Goal: Task Accomplishment & Management: Use online tool/utility

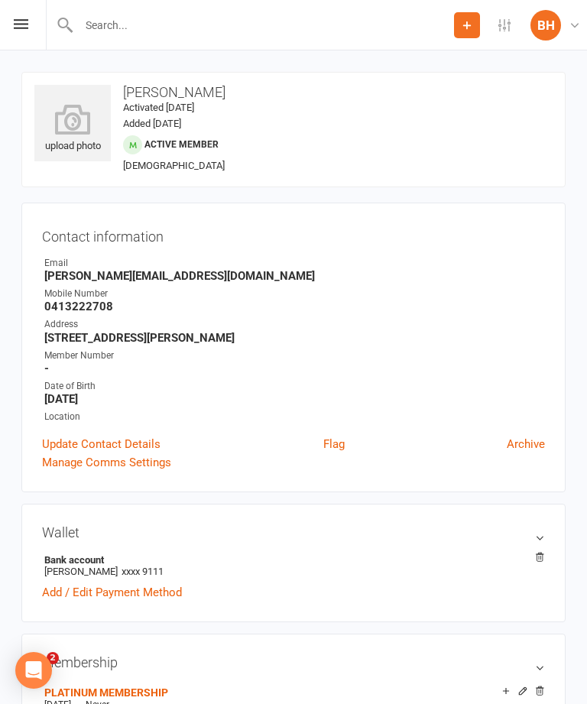
click at [16, 20] on icon at bounding box center [21, 24] width 15 height 10
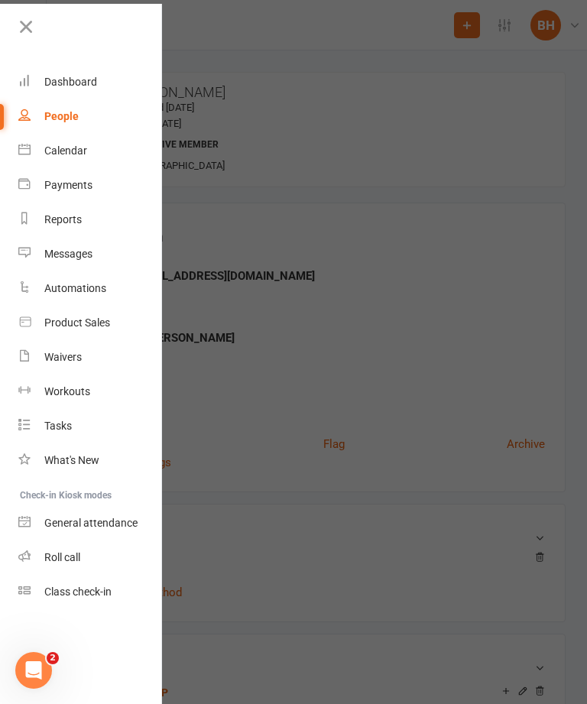
click at [109, 585] on link "Class check-in" at bounding box center [90, 592] width 145 height 34
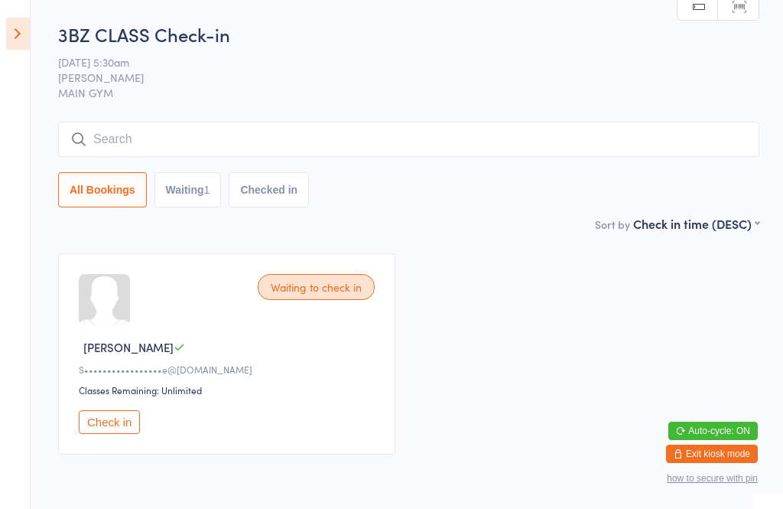
click at [177, 138] on input "search" at bounding box center [408, 139] width 701 height 35
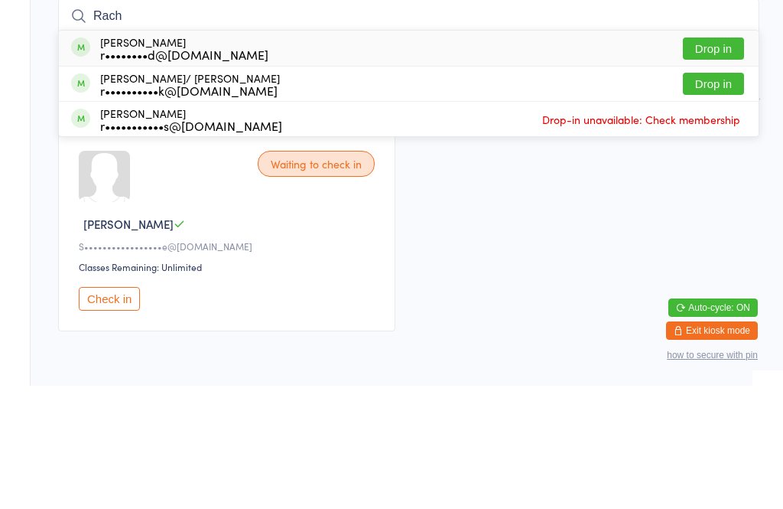
type input "Rach"
click at [587, 161] on button "Drop in" at bounding box center [713, 172] width 61 height 22
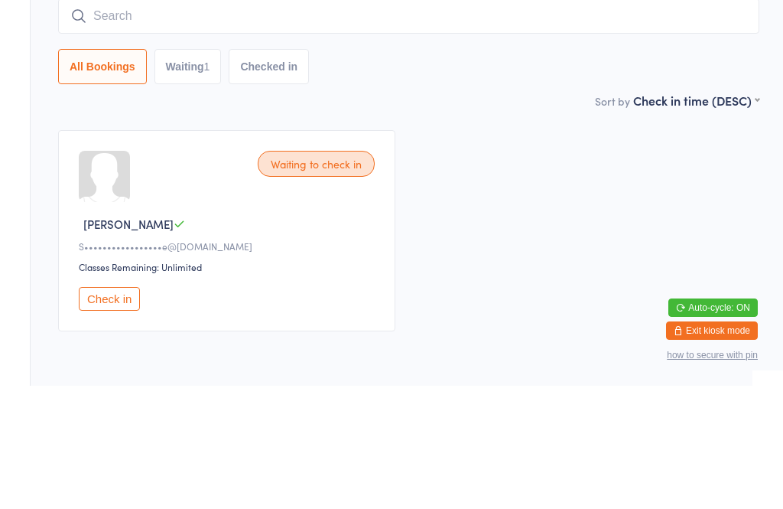
scroll to position [67, 0]
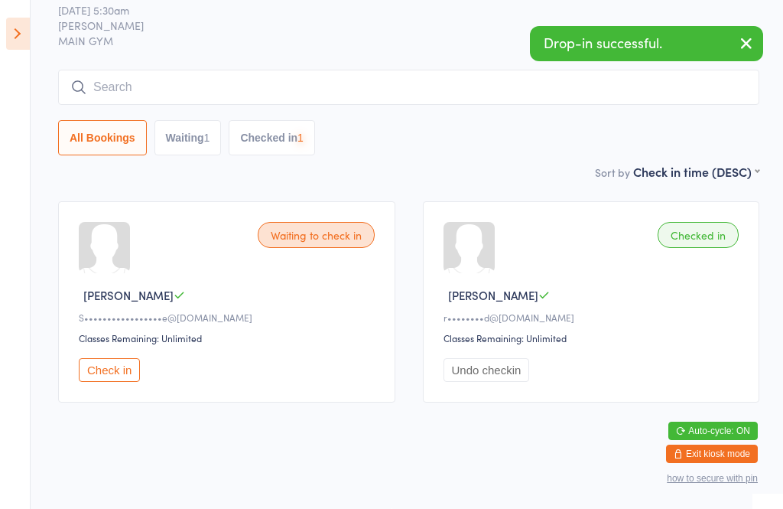
click at [148, 80] on input "search" at bounding box center [408, 87] width 701 height 35
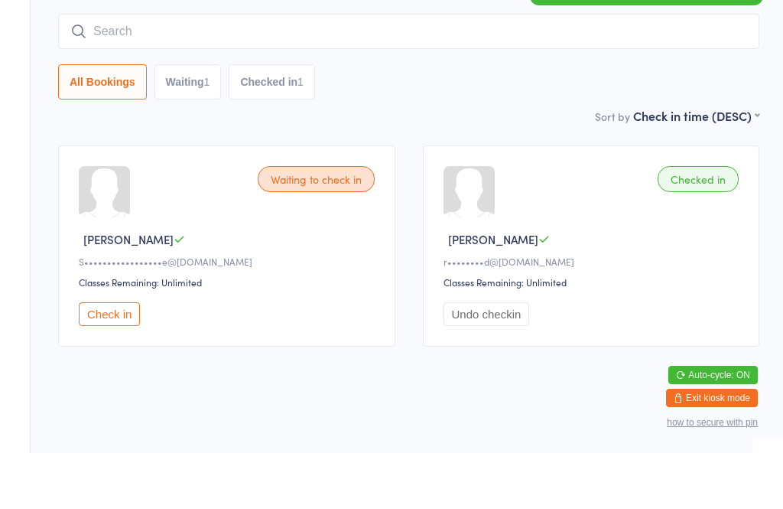
click at [76, 163] on div "Sort by Check in time (DESC) First name (ASC) First name (DESC) Last name (ASC)…" at bounding box center [408, 171] width 701 height 17
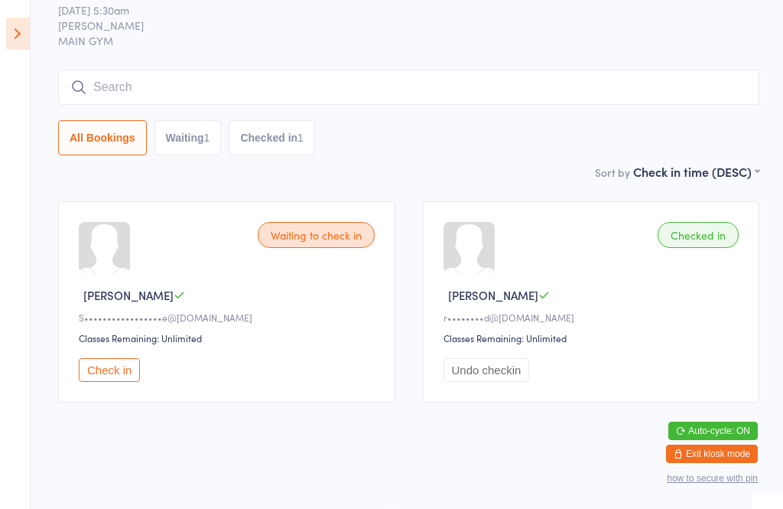
click at [184, 81] on input "search" at bounding box center [408, 87] width 701 height 35
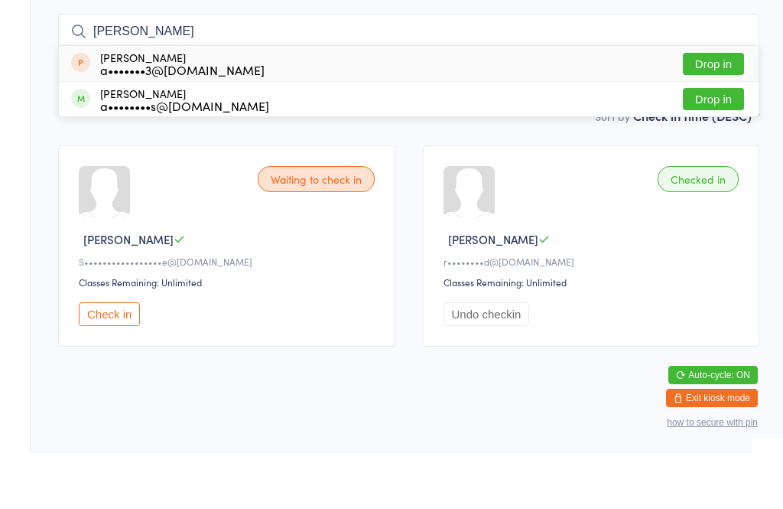
type input "[PERSON_NAME]"
click at [587, 144] on button "Drop in" at bounding box center [713, 155] width 61 height 22
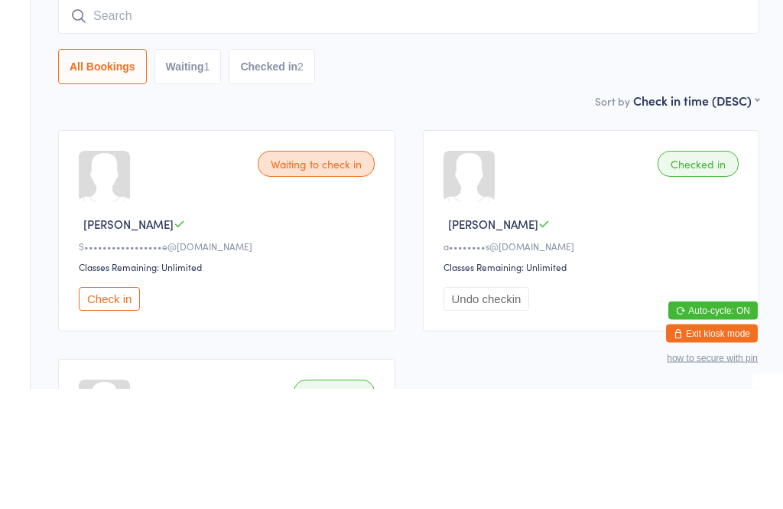
scroll to position [0, 0]
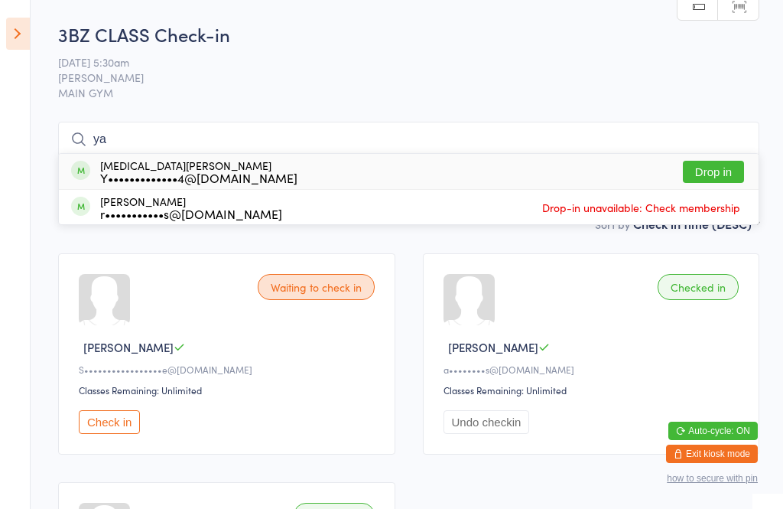
type input "y"
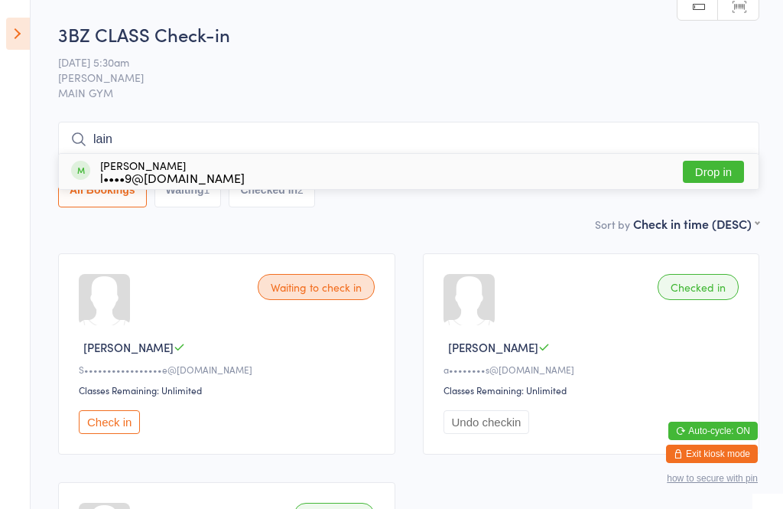
type input "lain"
click at [587, 168] on button "Drop in" at bounding box center [713, 172] width 61 height 22
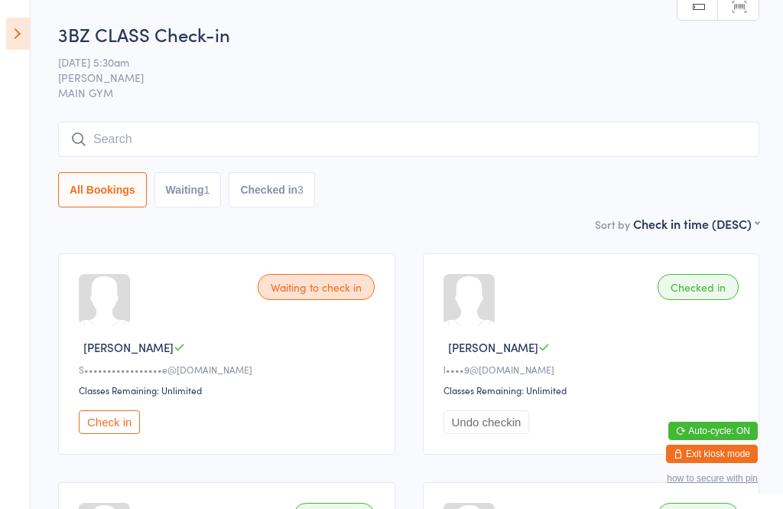
click at [125, 431] on button "Check in" at bounding box center [109, 422] width 61 height 24
click at [124, 136] on input "search" at bounding box center [408, 139] width 701 height 35
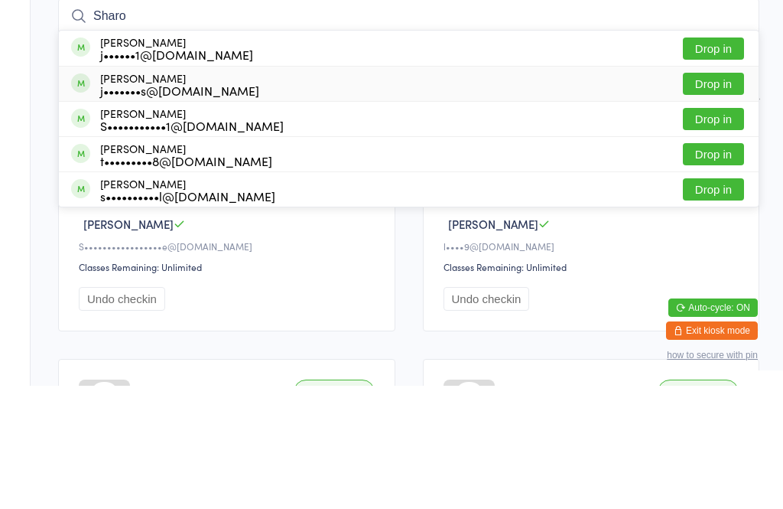
type input "Sharo"
click at [187, 207] on div "j•••••••s@[DOMAIN_NAME]" at bounding box center [179, 213] width 159 height 12
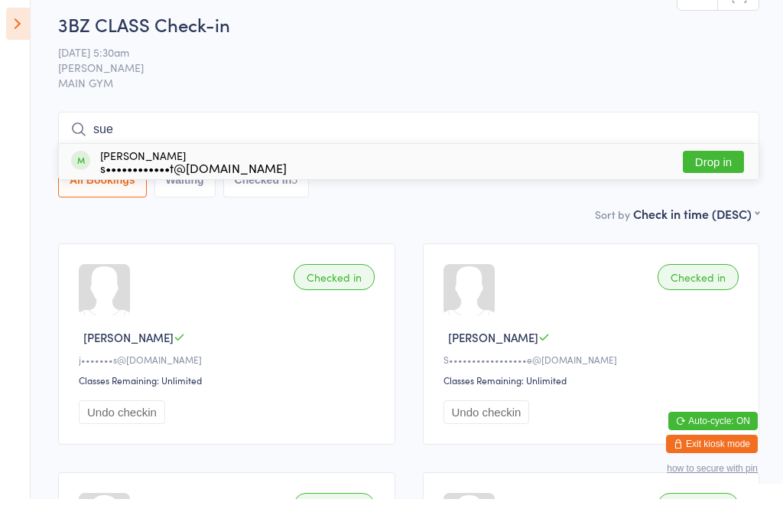
type input "sue"
click at [164, 159] on div "[PERSON_NAME] s••••••••••••t@[DOMAIN_NAME]" at bounding box center [193, 171] width 187 height 24
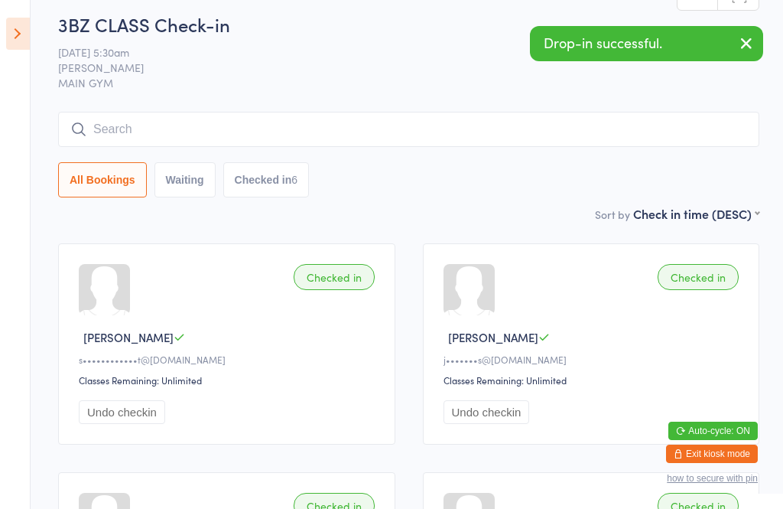
click at [289, 119] on input "search" at bounding box center [408, 129] width 701 height 35
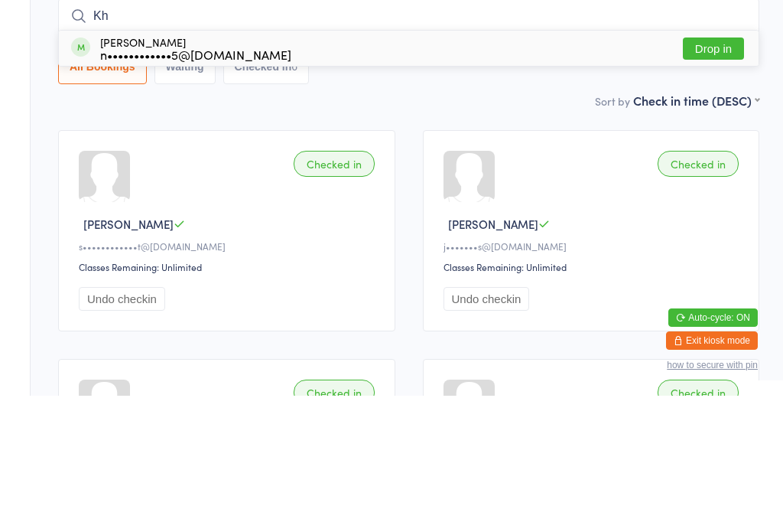
type input "K"
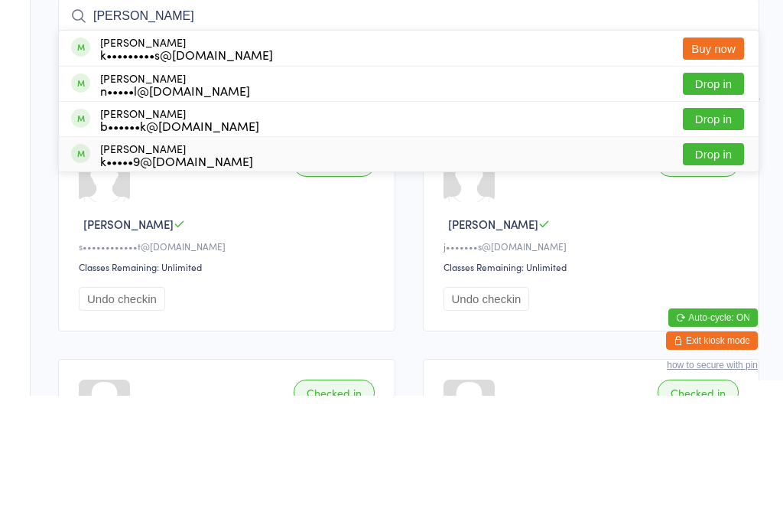
type input "[PERSON_NAME]"
click at [191, 255] on div "[PERSON_NAME] k•••••9@[DOMAIN_NAME]" at bounding box center [176, 267] width 153 height 24
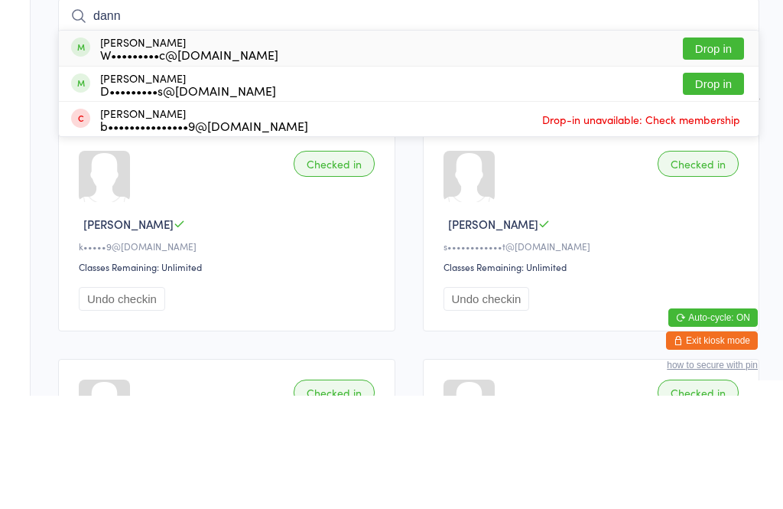
type input "dann"
click at [210, 197] on div "D•••••••••s@[DOMAIN_NAME]" at bounding box center [188, 203] width 176 height 12
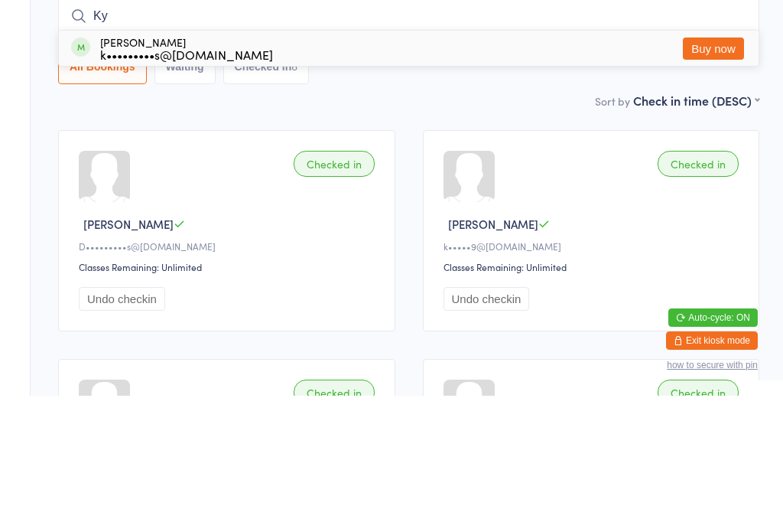
type input "Ky"
click at [587, 151] on button "Buy now" at bounding box center [713, 162] width 61 height 22
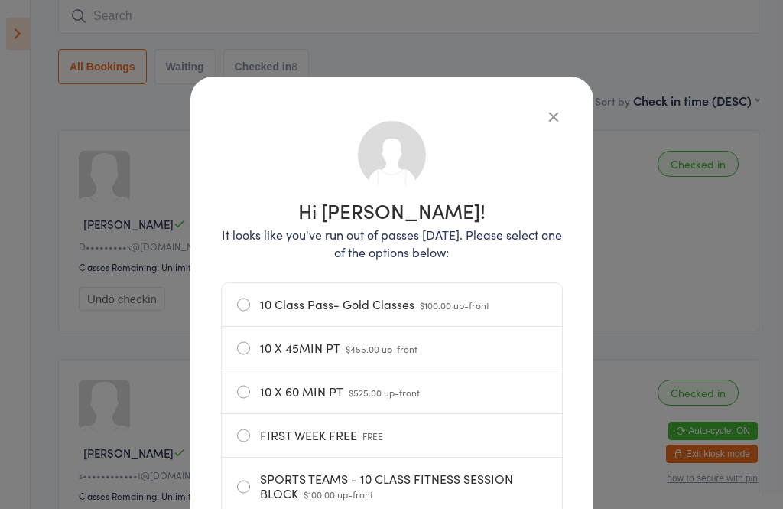
click at [548, 120] on icon "button" at bounding box center [553, 116] width 17 height 17
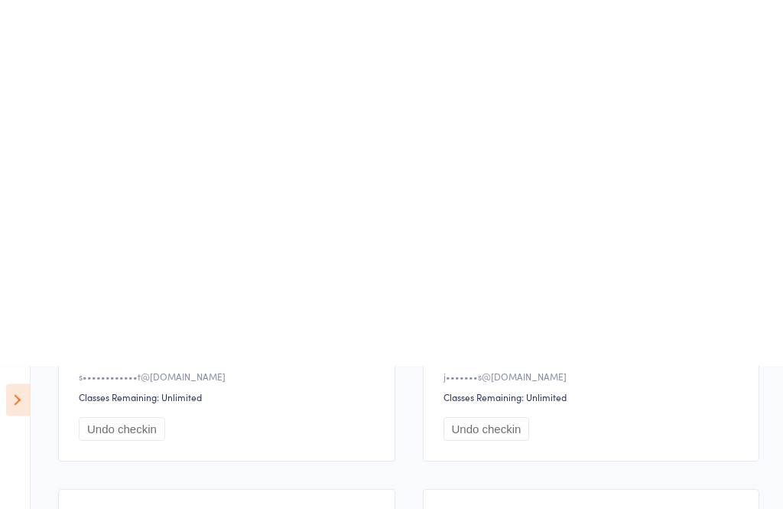
scroll to position [0, 0]
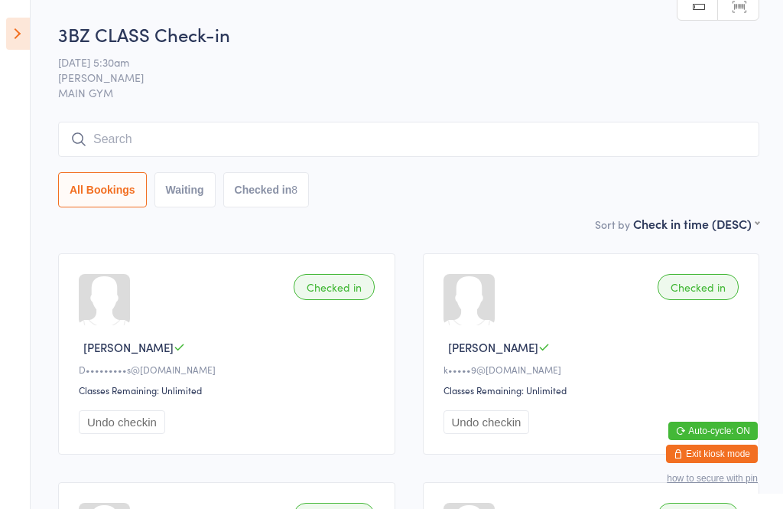
click at [96, 147] on input "search" at bounding box center [408, 139] width 701 height 35
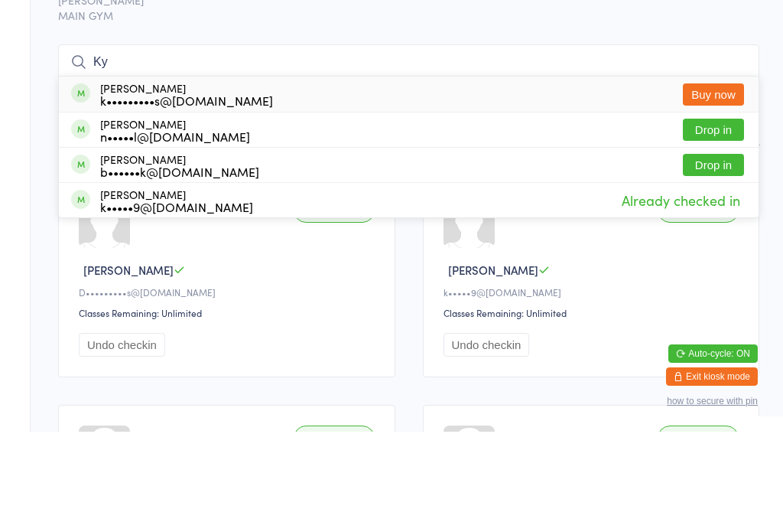
type input "K"
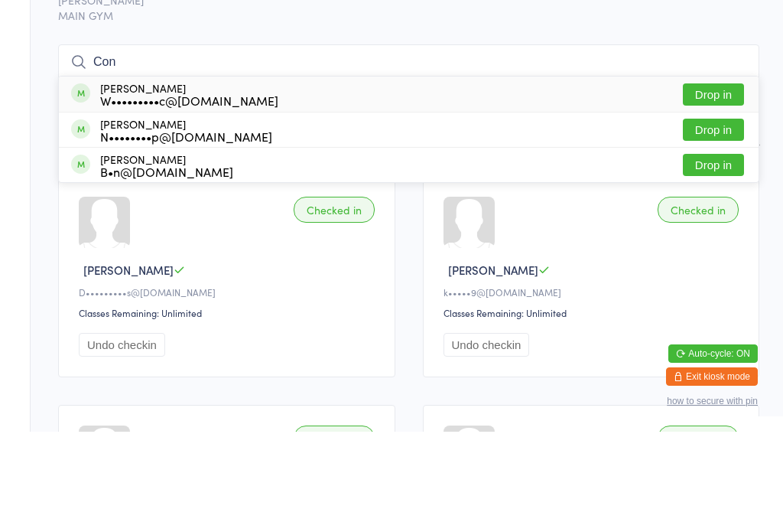
type input "Con"
click at [587, 161] on button "Drop in" at bounding box center [713, 172] width 61 height 22
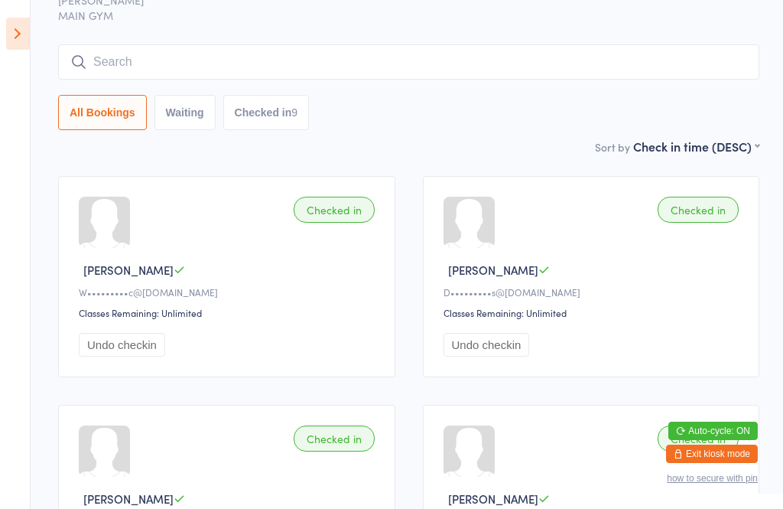
click at [175, 61] on input "search" at bounding box center [408, 61] width 701 height 35
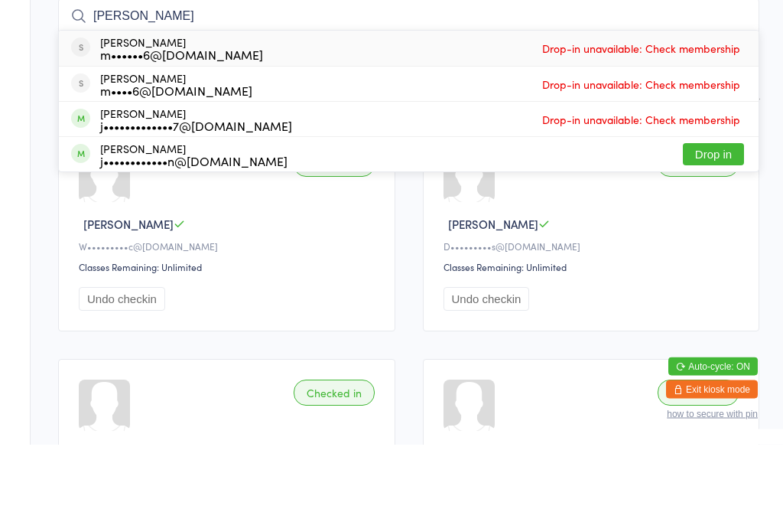
scroll to position [58, 0]
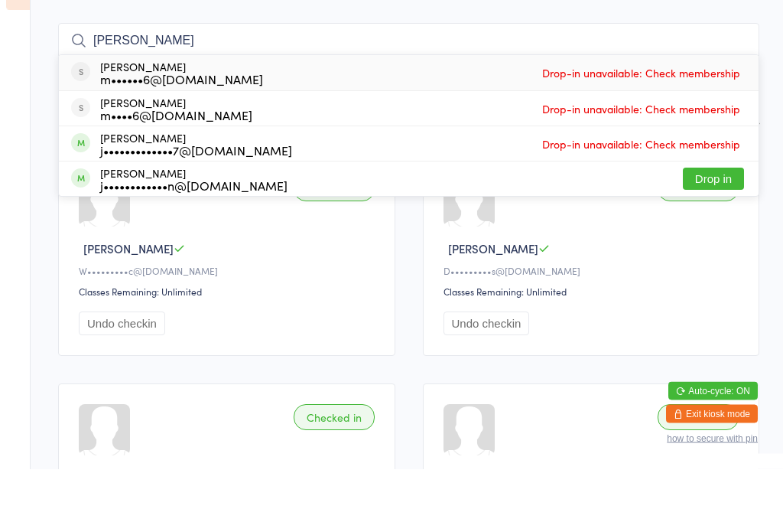
type input "[PERSON_NAME]"
click at [587, 208] on button "Drop in" at bounding box center [713, 219] width 61 height 22
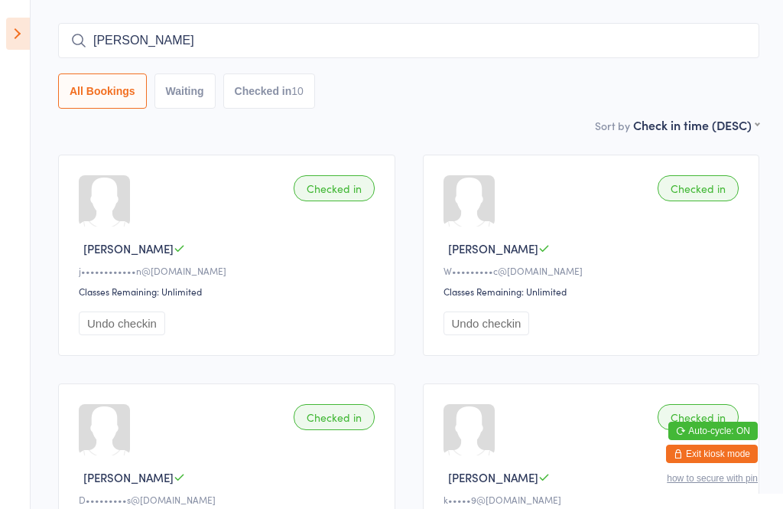
click at [587, 44] on input "[PERSON_NAME]" at bounding box center [408, 40] width 701 height 35
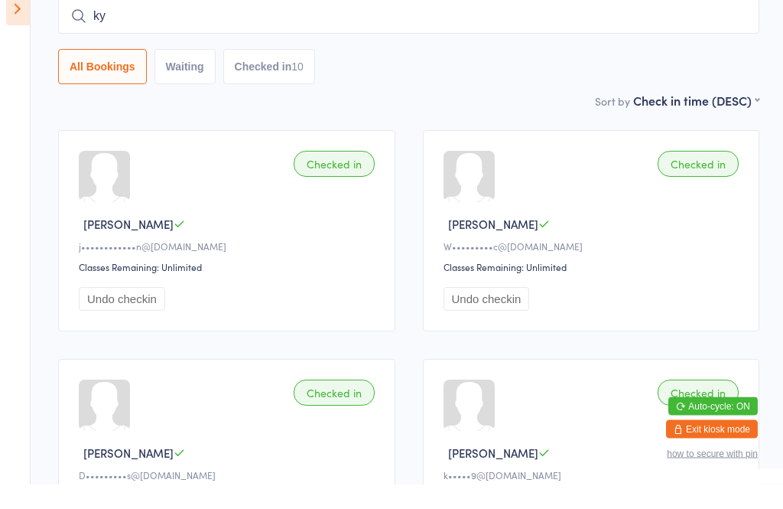
type input "k"
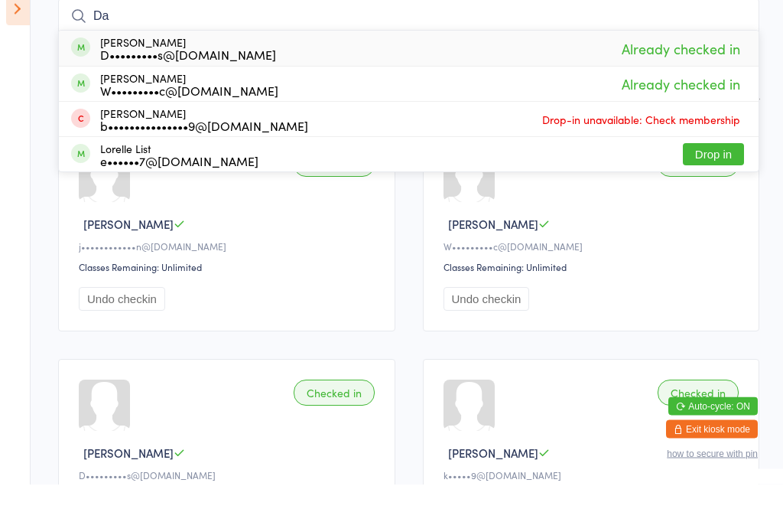
type input "D"
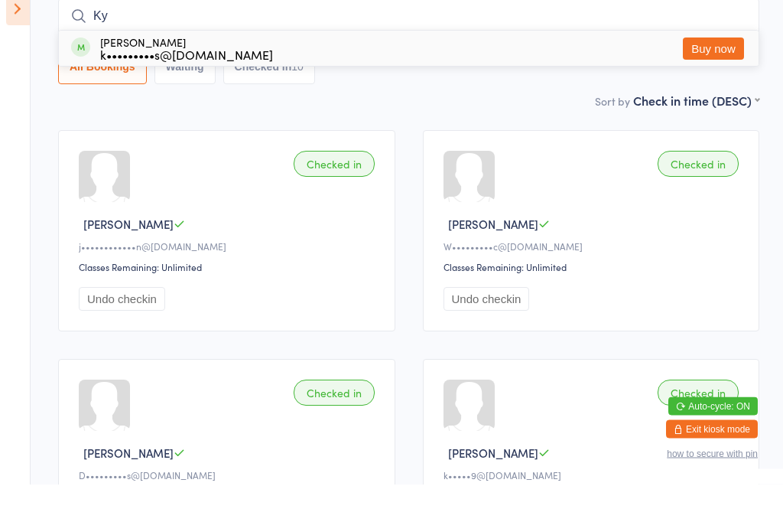
type input "K"
